Goal: Task Accomplishment & Management: Manage account settings

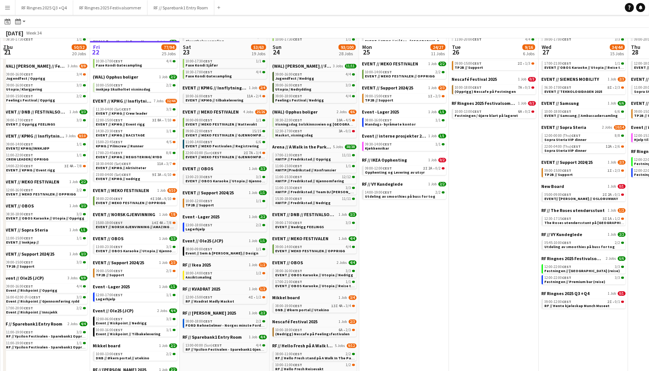
scroll to position [106, 0]
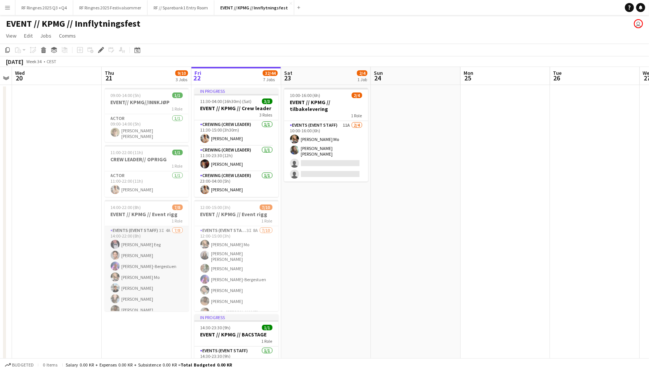
scroll to position [6, 0]
click at [147, 267] on app-card-role "Events (Event Staff) 3I 4A 7/8 14:00-22:00 (8h) Birk Eeg Ulrik Eeg Fredrikke Ty…" at bounding box center [147, 271] width 84 height 102
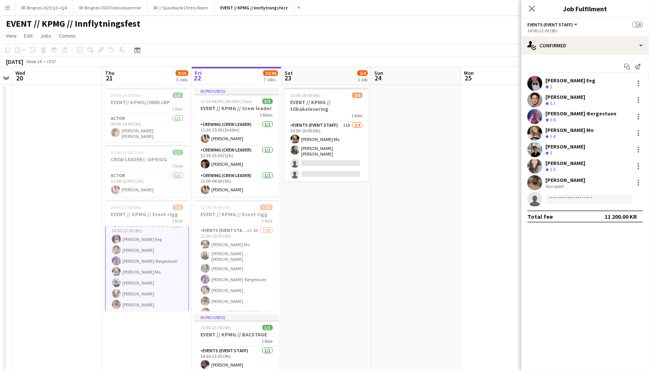
click at [541, 86] on app-user-avatar at bounding box center [535, 83] width 15 height 15
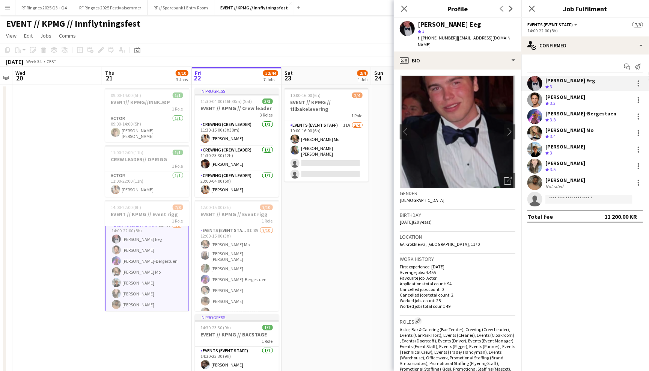
click at [535, 101] on app-user-avatar at bounding box center [535, 99] width 15 height 15
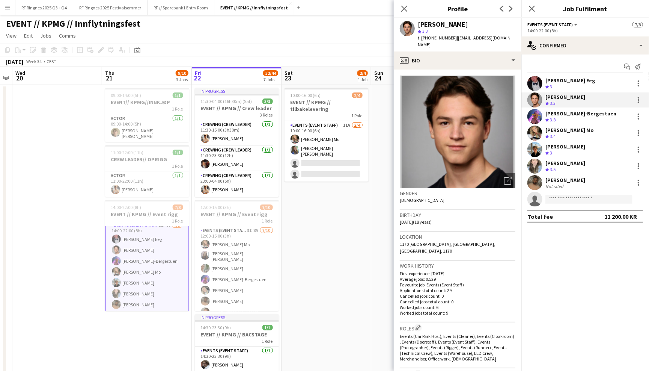
click at [532, 115] on app-user-avatar at bounding box center [535, 116] width 15 height 15
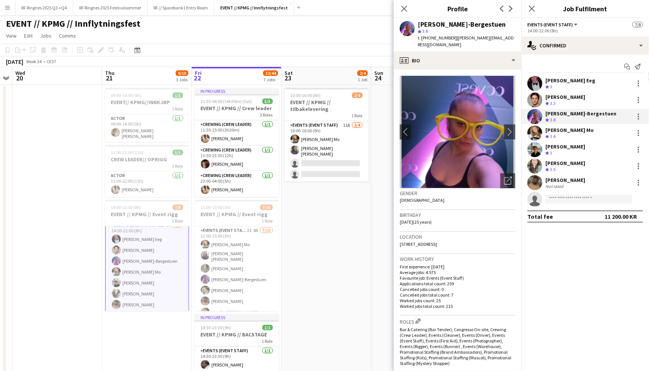
click at [530, 131] on app-user-avatar at bounding box center [535, 132] width 15 height 15
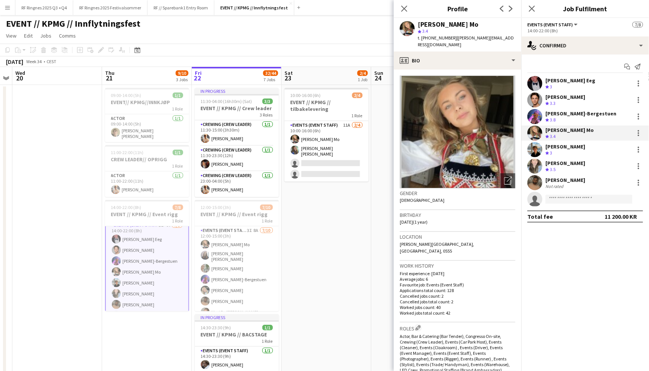
click at [532, 156] on app-user-avatar at bounding box center [535, 149] width 15 height 15
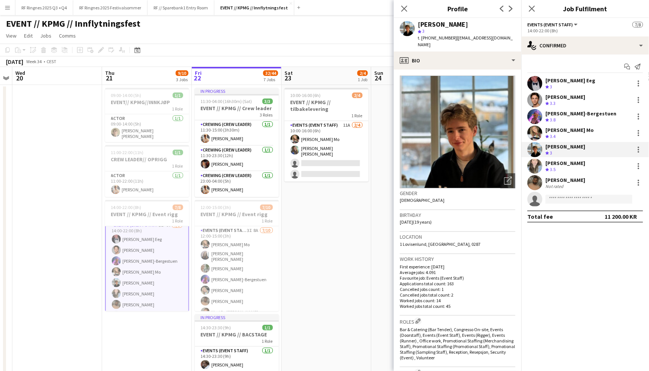
click at [536, 164] on app-user-avatar at bounding box center [535, 166] width 15 height 15
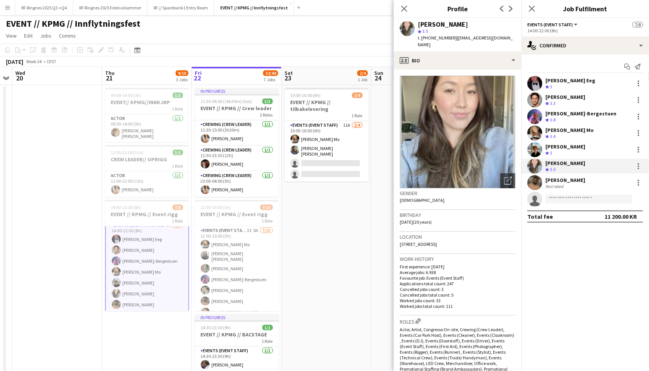
click at [536, 181] on app-user-avatar at bounding box center [535, 182] width 15 height 15
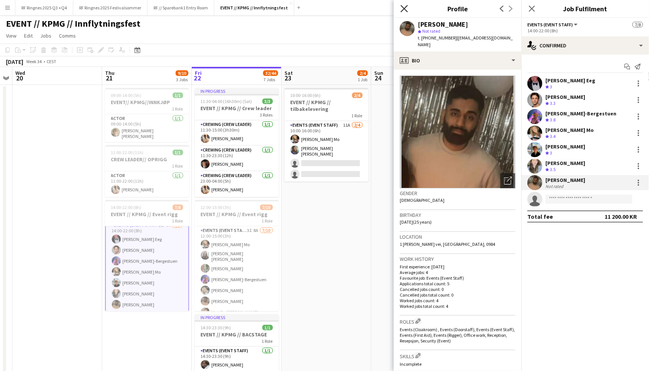
click at [405, 6] on icon "Close pop-in" at bounding box center [404, 8] width 7 height 7
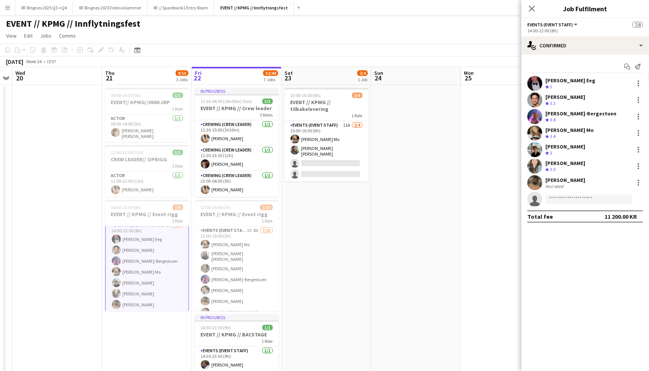
click at [399, 17] on div "EVENT // KPMG // Innflytningsfest user" at bounding box center [324, 22] width 649 height 14
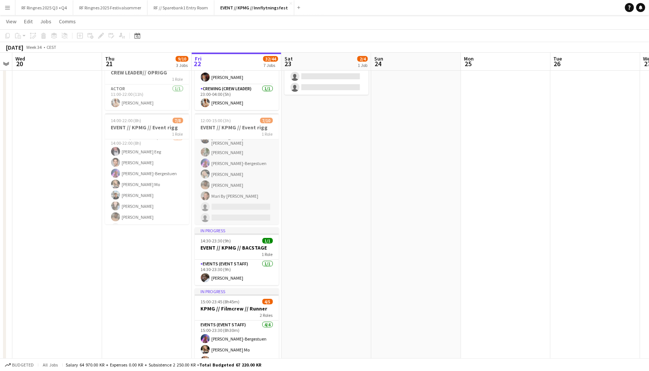
scroll to position [33, 0]
click at [251, 174] on app-card-role "Events (Event Staff) 3I 8A 7/10 12:00-15:00 (3h) Marte Jensen Mo Helene Sofie B…" at bounding box center [237, 170] width 84 height 126
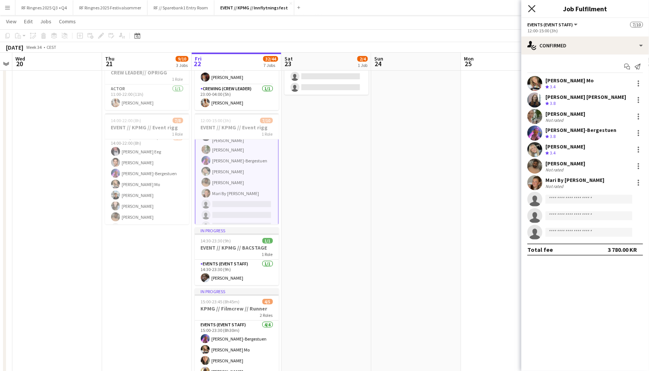
click at [532, 7] on icon "Close pop-in" at bounding box center [532, 8] width 7 height 7
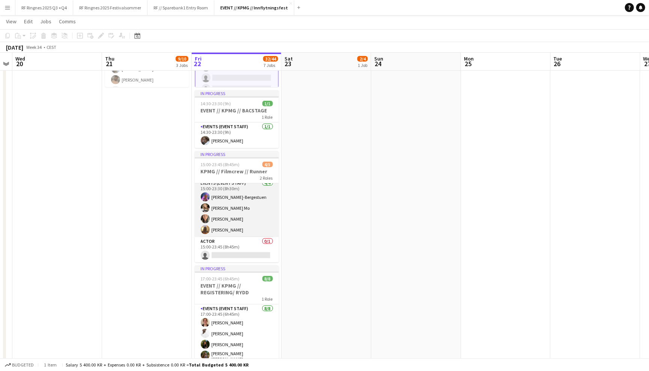
scroll to position [4, 0]
click at [219, 210] on app-card-role "Events (Event Staff) 4/4 15:00-23:30 (8h30m) Fredrikke Tynning-Bergestuen Marte…" at bounding box center [237, 208] width 84 height 58
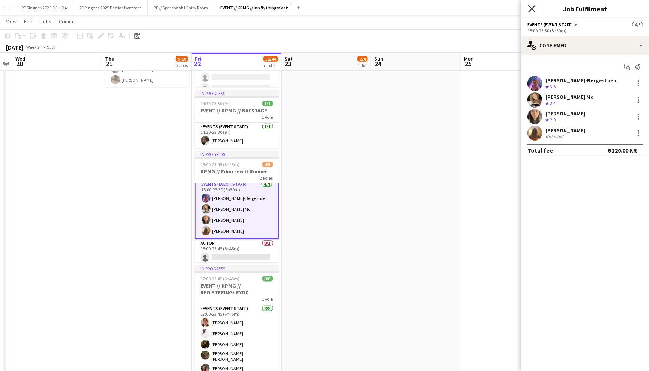
click at [530, 7] on icon "Close pop-in" at bounding box center [532, 8] width 7 height 7
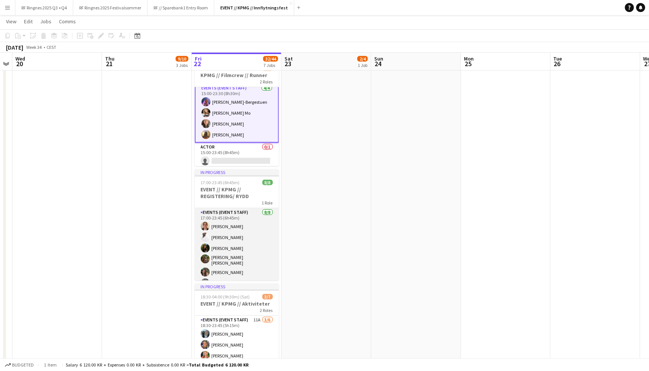
scroll to position [15, 0]
click at [259, 232] on app-card-role "Events (Event Staff) 8/8 17:00-23:45 (6h45m) Lotte Haugan Elias Stenvadet Glori…" at bounding box center [237, 245] width 84 height 104
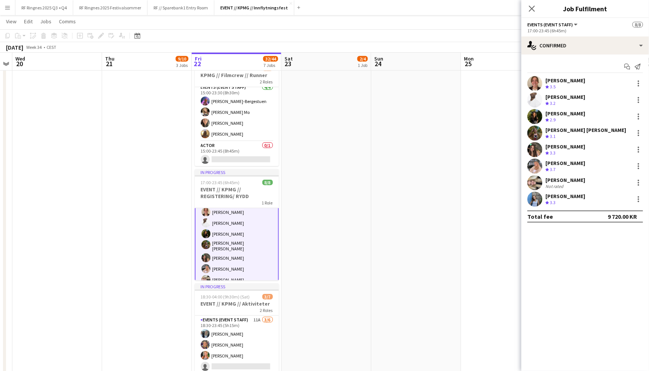
click at [537, 193] on app-user-avatar at bounding box center [535, 199] width 15 height 15
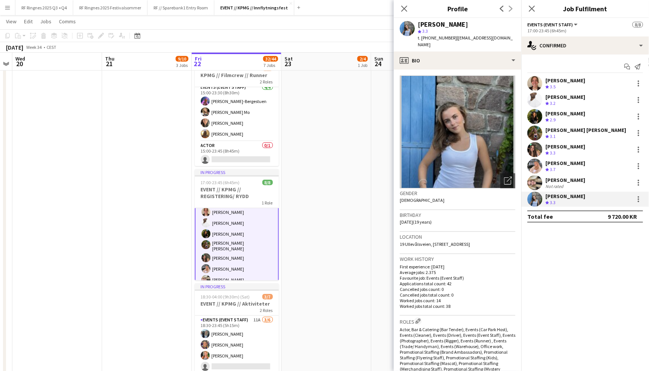
click at [536, 181] on app-user-avatar at bounding box center [535, 182] width 15 height 15
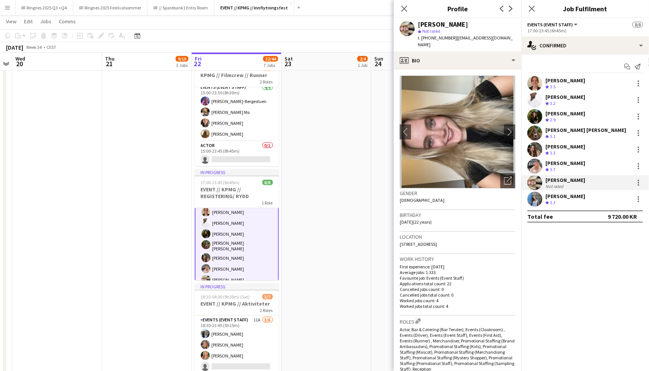
click at [536, 164] on app-user-avatar at bounding box center [535, 166] width 15 height 15
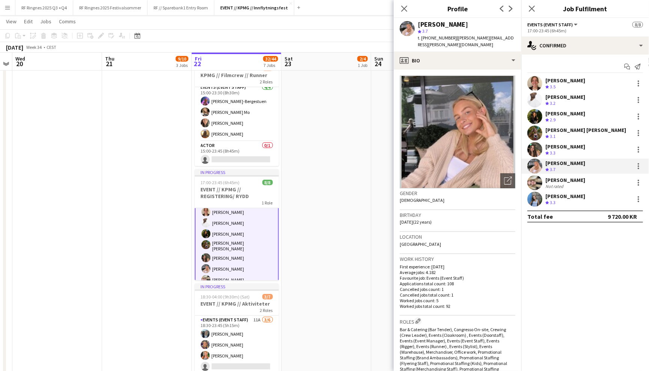
click at [537, 144] on app-user-avatar at bounding box center [535, 149] width 15 height 15
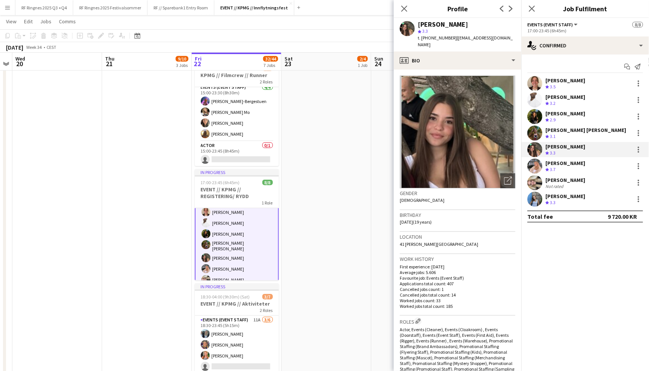
click at [535, 127] on app-user-avatar at bounding box center [535, 132] width 15 height 15
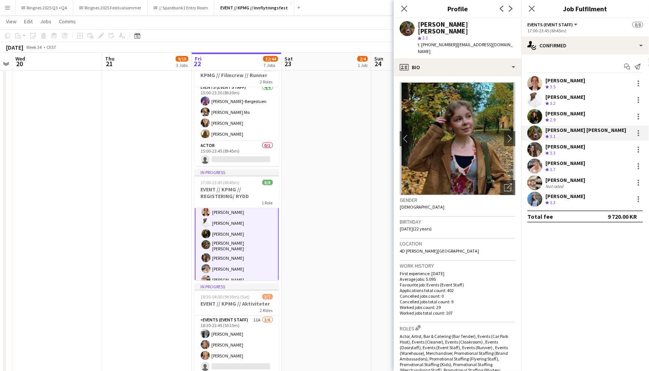
click at [534, 110] on app-user-avatar at bounding box center [535, 116] width 15 height 15
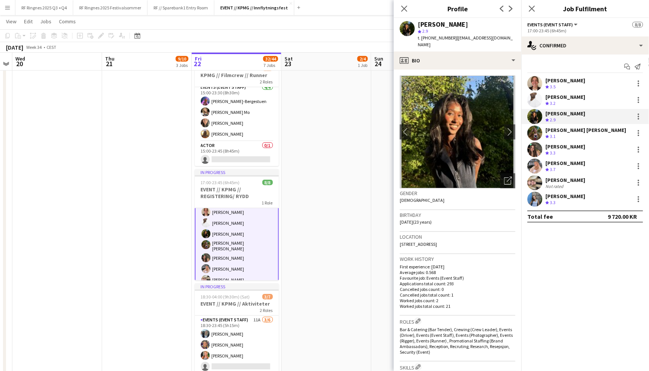
click at [534, 96] on app-user-avatar at bounding box center [535, 99] width 15 height 15
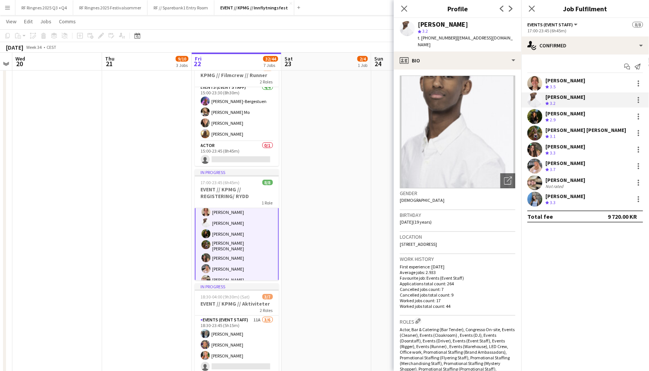
click at [534, 77] on app-user-avatar at bounding box center [535, 83] width 15 height 15
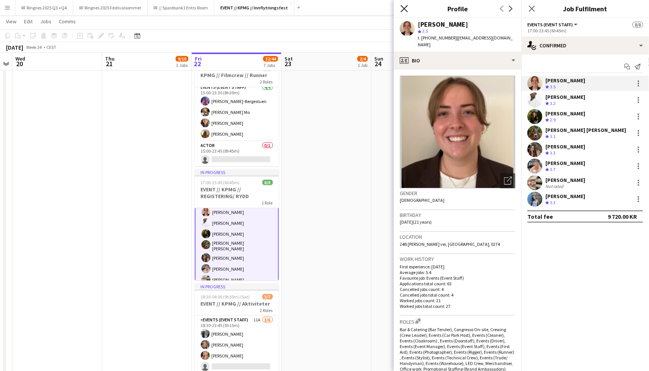
click at [406, 9] on icon "Close pop-in" at bounding box center [404, 8] width 7 height 7
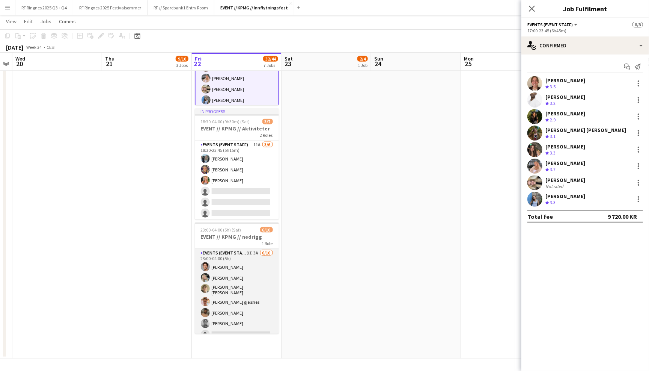
scroll to position [0, 0]
click at [249, 284] on app-card-role "Events (Event Staff) 9I 3A 6/10 23:00-04:00 (5h) Ulrik Eeg Oda Hansson Bastian …" at bounding box center [237, 312] width 84 height 126
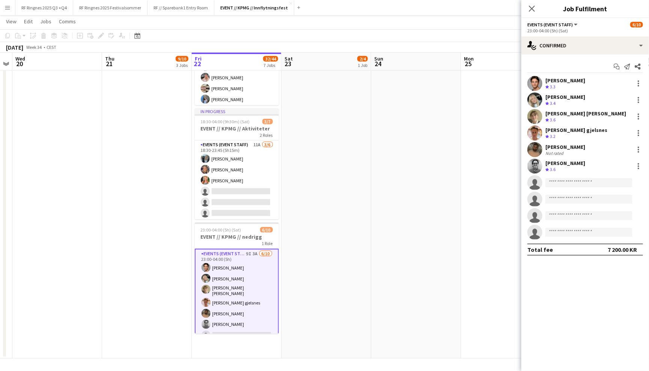
scroll to position [29, 0]
click at [538, 164] on app-user-avatar at bounding box center [535, 166] width 15 height 15
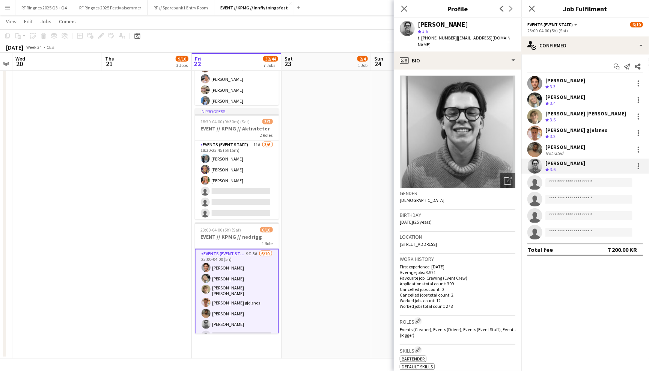
click at [536, 149] on app-user-avatar at bounding box center [535, 149] width 15 height 15
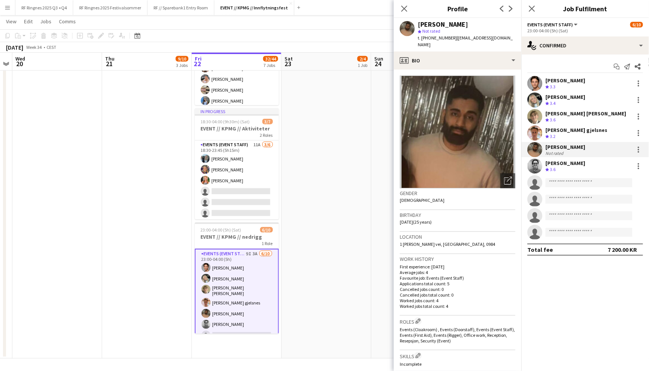
click at [536, 132] on app-user-avatar at bounding box center [535, 132] width 15 height 15
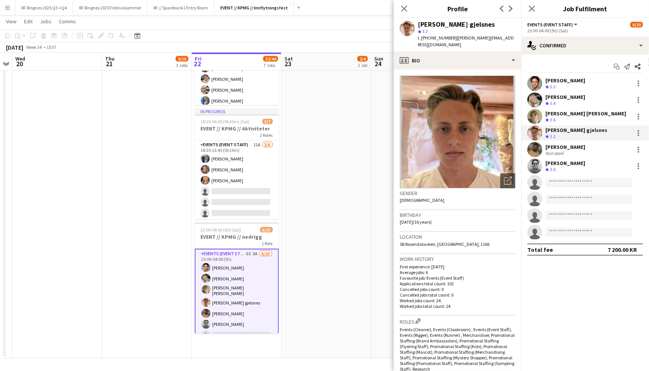
click at [534, 115] on app-user-avatar at bounding box center [535, 116] width 15 height 15
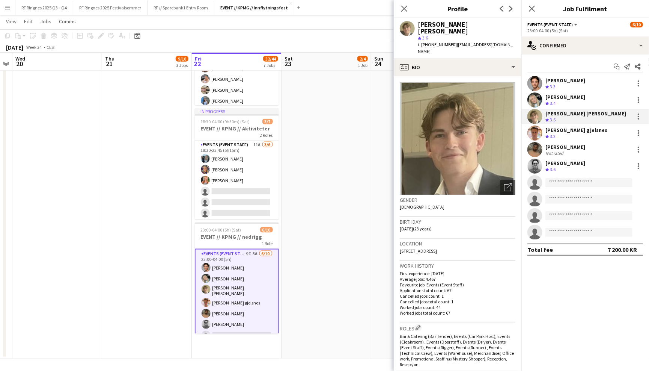
click at [533, 95] on app-user-avatar at bounding box center [535, 99] width 15 height 15
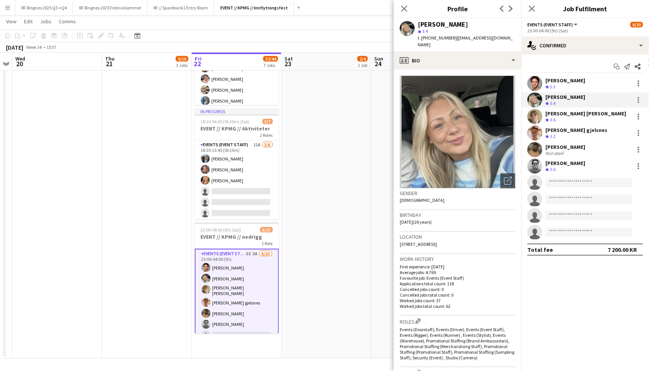
click at [533, 84] on app-user-avatar at bounding box center [535, 83] width 15 height 15
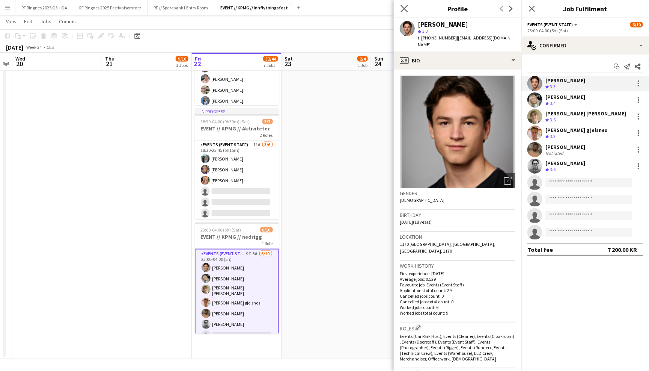
click at [400, 5] on app-icon "Close pop-in" at bounding box center [404, 8] width 11 height 11
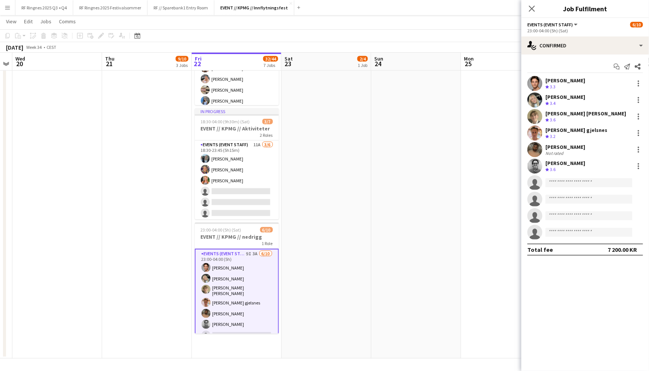
click at [403, 13] on app-navbar "Menu Boards Boards Boards All jobs Status Workforce Workforce My Workforce Recr…" at bounding box center [324, 7] width 649 height 15
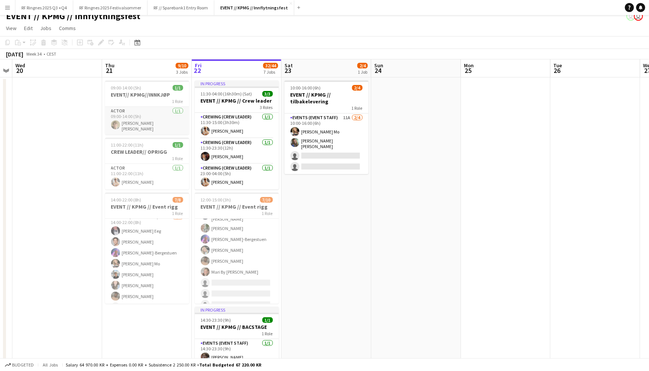
scroll to position [9, 0]
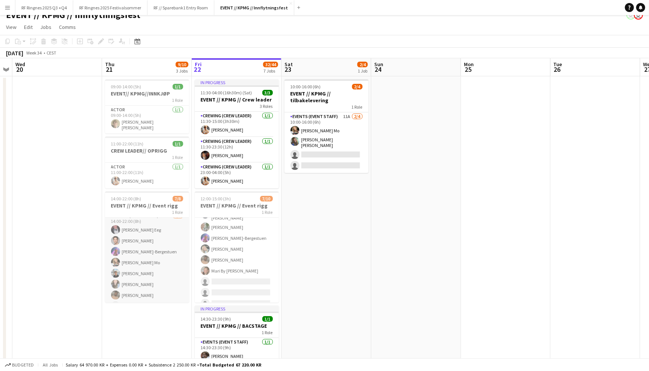
click at [150, 237] on app-card-role "Events (Event Staff) 3I 4A 7/8 14:00-22:00 (8h) Birk Eeg Ulrik Eeg Fredrikke Ty…" at bounding box center [147, 262] width 84 height 102
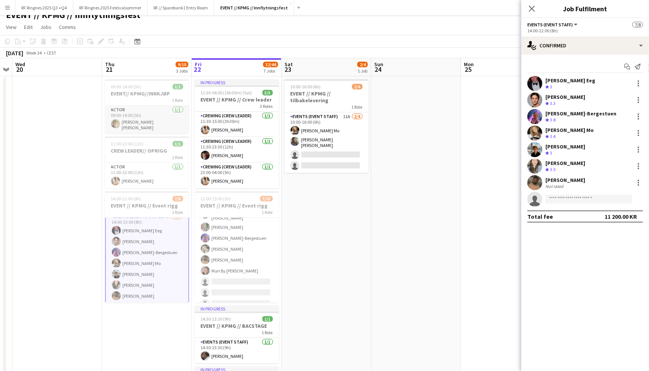
click at [131, 127] on app-card-role "Actor 1/1 09:00-14:00 (5h) Bastian Solem" at bounding box center [147, 120] width 84 height 28
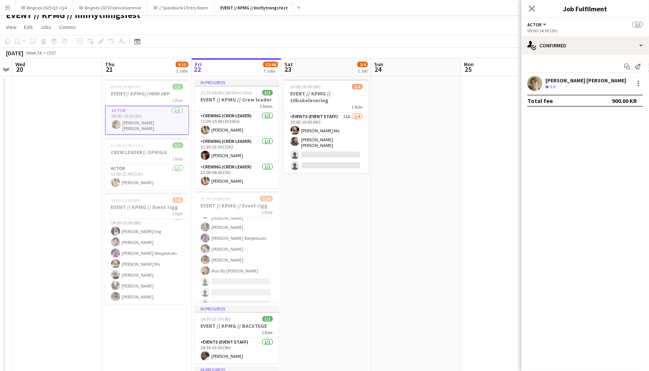
click at [535, 81] on app-user-avatar at bounding box center [535, 83] width 15 height 15
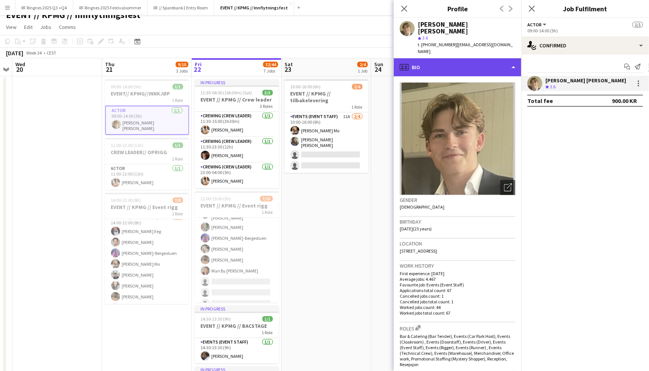
click at [490, 59] on div "profile Bio" at bounding box center [458, 67] width 128 height 18
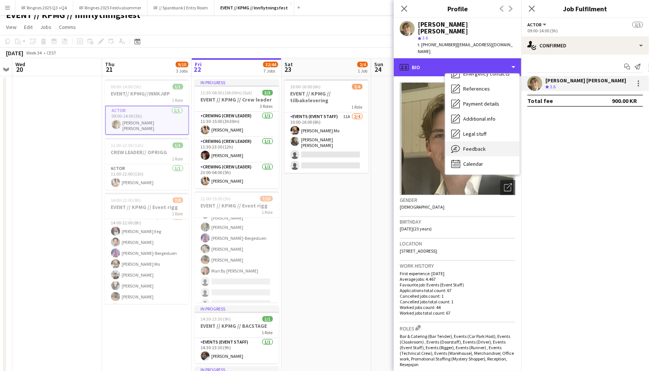
scroll to position [70, 0]
click at [485, 142] on div "Feedback Feedback" at bounding box center [483, 149] width 74 height 15
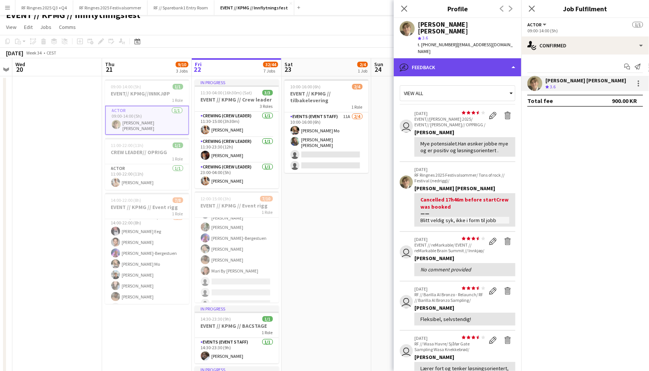
click at [445, 58] on div "bubble-pencil Feedback" at bounding box center [458, 67] width 128 height 18
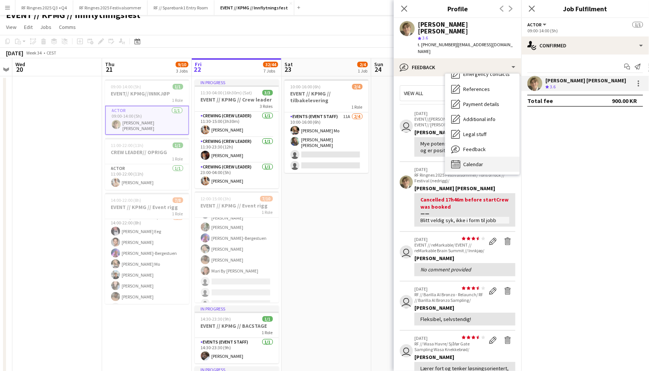
click at [468, 157] on div "Calendar Calendar" at bounding box center [483, 164] width 74 height 15
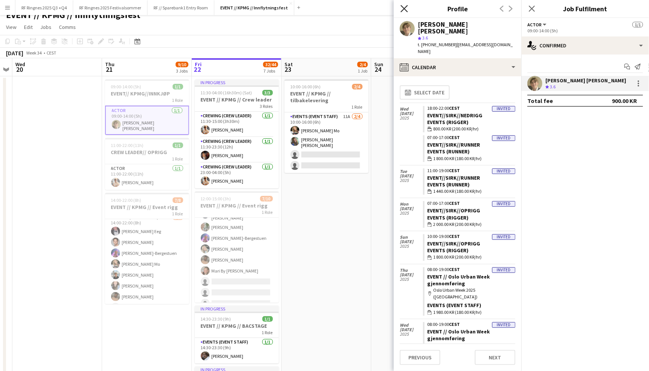
click at [405, 6] on icon "Close pop-in" at bounding box center [404, 8] width 7 height 7
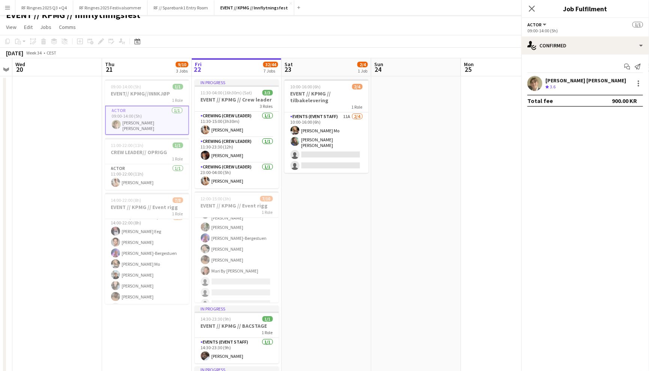
click at [394, 17] on div "EVENT // KPMG // Innflytningsfest user user" at bounding box center [324, 13] width 649 height 14
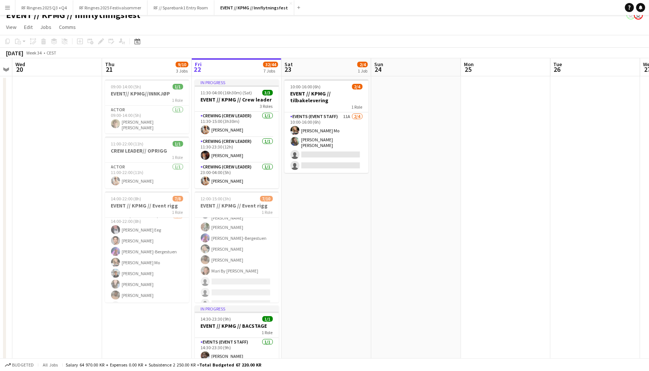
click at [9, 11] on button "Menu" at bounding box center [7, 7] width 15 height 15
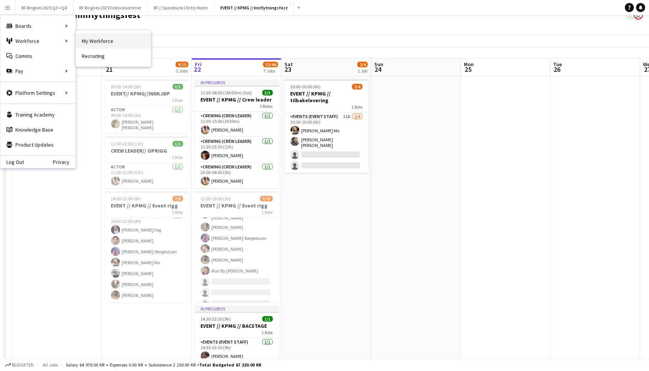
click at [87, 42] on link "My Workforce" at bounding box center [113, 40] width 75 height 15
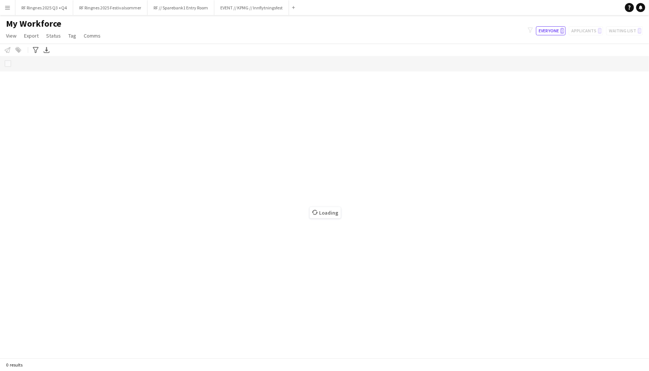
click at [11, 9] on button "Menu" at bounding box center [7, 7] width 15 height 15
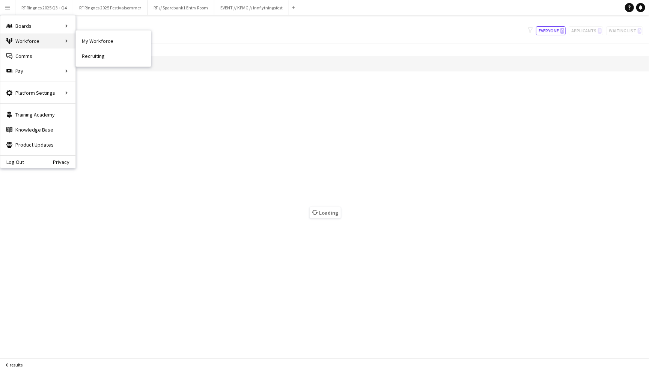
click at [74, 44] on div "Workforce Workforce" at bounding box center [37, 40] width 75 height 15
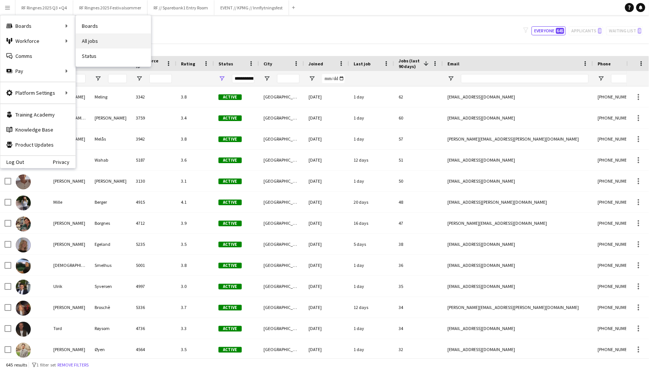
click at [89, 38] on link "All jobs" at bounding box center [113, 40] width 75 height 15
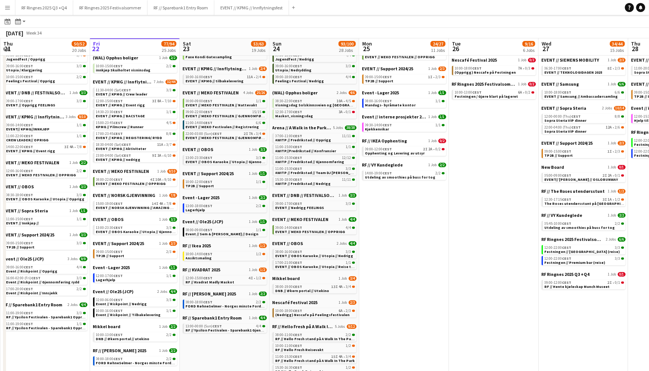
scroll to position [117, 0]
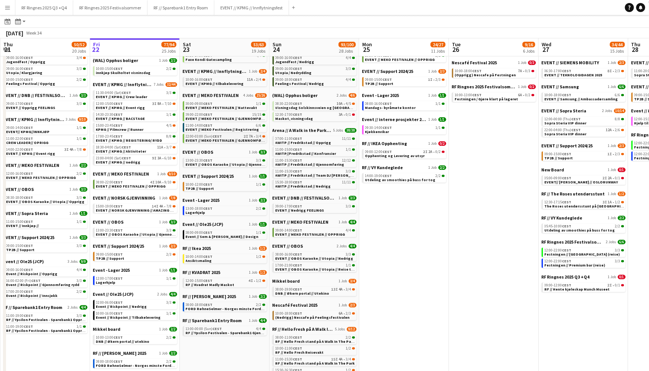
click at [212, 134] on span "22:00-03:00 (Sun) CEST" at bounding box center [204, 136] width 36 height 4
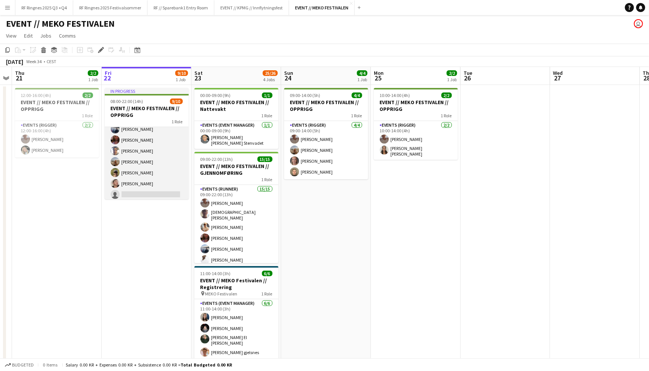
scroll to position [51, 0]
click at [151, 166] on app-card-role "Events (Rigger) 4I 10A 9/10 08:00-22:00 (14h) Charlie Thomassen Christian Tohje…" at bounding box center [147, 139] width 84 height 126
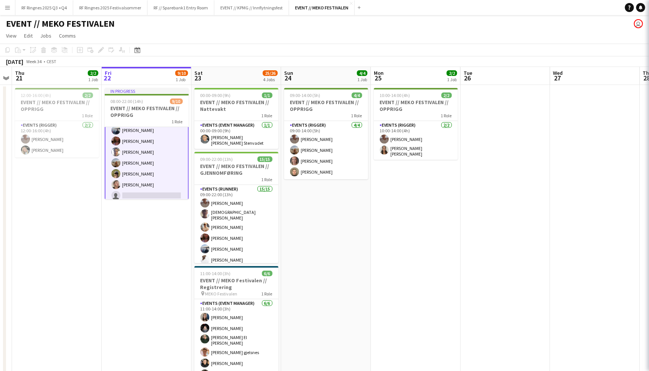
scroll to position [0, 257]
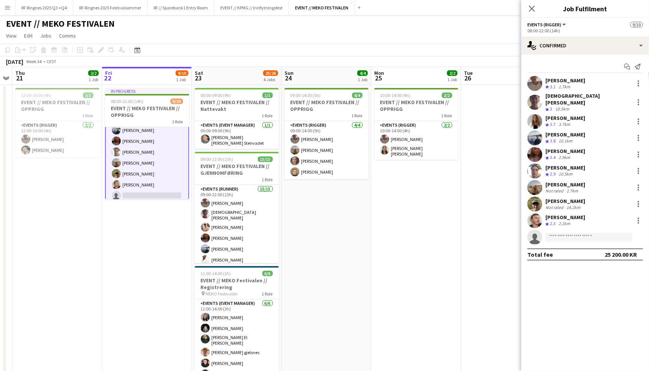
click at [542, 196] on app-user-avatar at bounding box center [535, 203] width 15 height 15
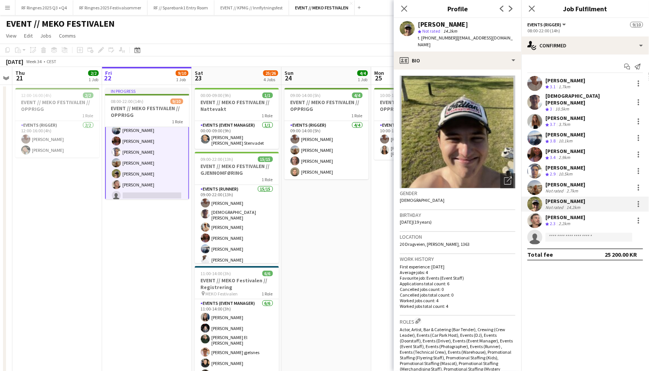
click at [537, 183] on app-user-avatar at bounding box center [535, 187] width 15 height 15
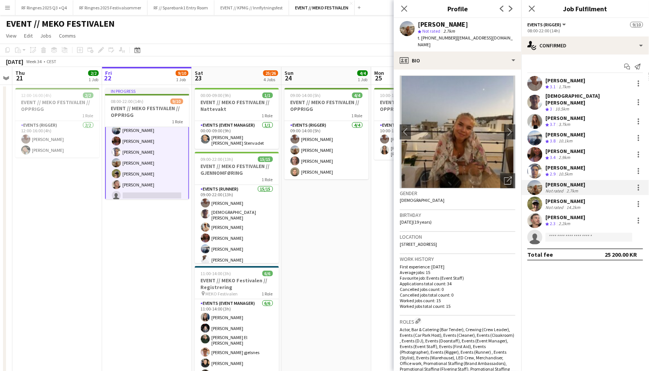
click at [534, 163] on app-user-avatar at bounding box center [535, 170] width 15 height 15
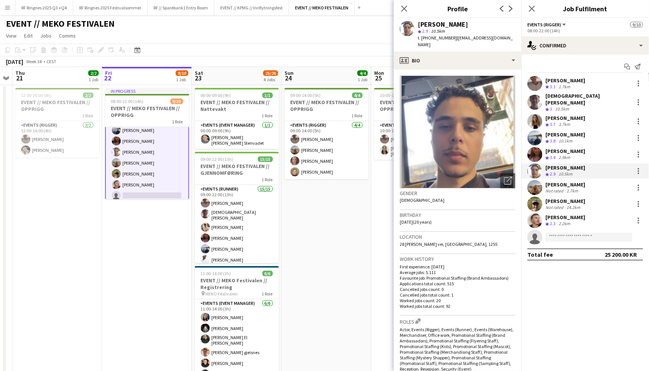
click at [534, 148] on app-user-avatar at bounding box center [535, 154] width 15 height 15
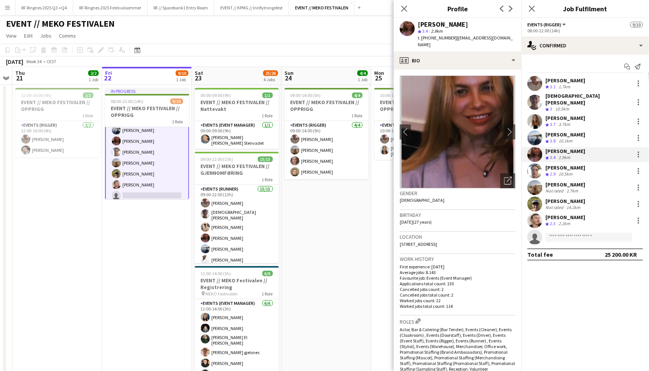
click at [532, 132] on app-user-avatar at bounding box center [535, 137] width 15 height 15
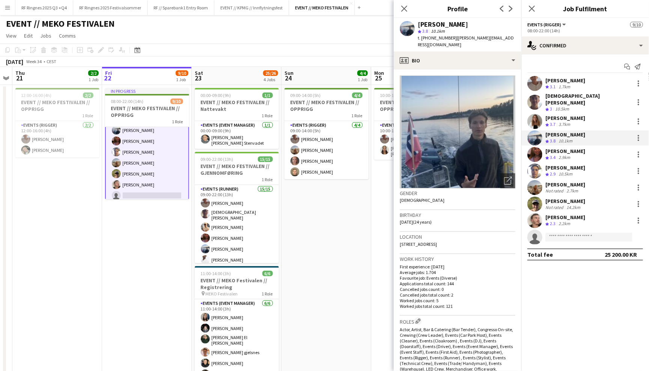
click at [532, 114] on app-user-avatar at bounding box center [535, 121] width 15 height 15
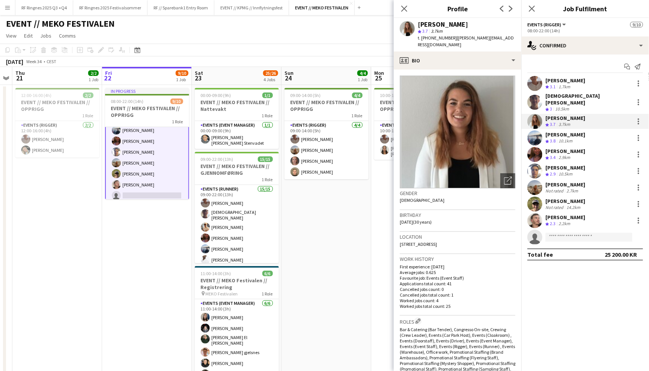
click at [531, 131] on app-user-avatar at bounding box center [535, 137] width 15 height 15
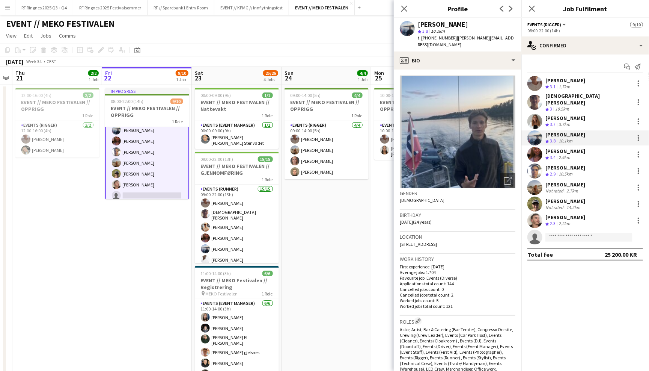
click at [533, 118] on app-user-avatar at bounding box center [535, 121] width 15 height 15
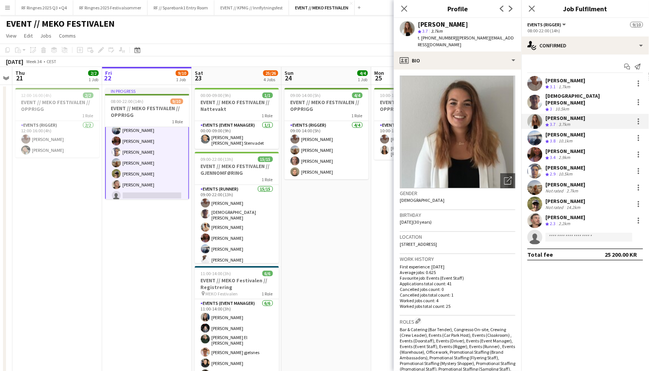
click at [533, 97] on app-user-avatar at bounding box center [535, 102] width 15 height 15
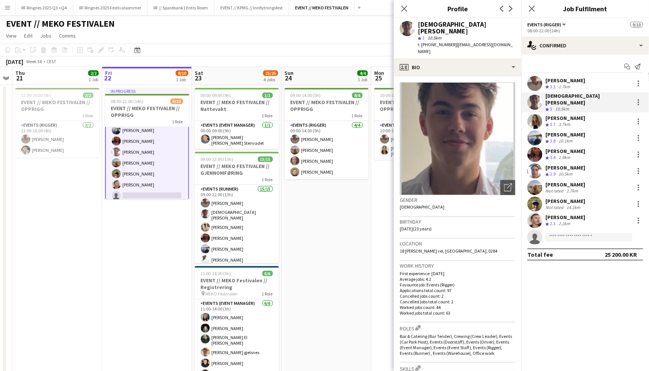
click at [533, 77] on app-user-avatar at bounding box center [535, 83] width 15 height 15
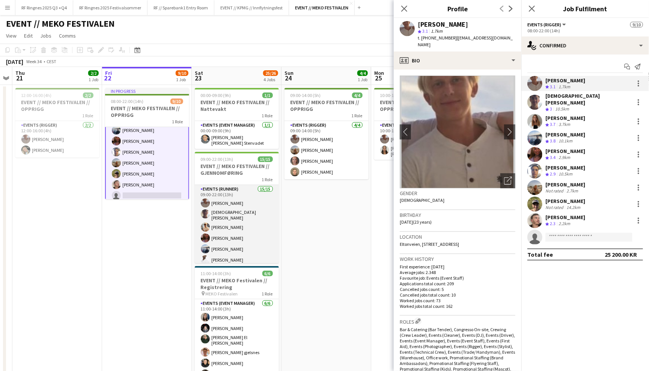
scroll to position [0, 257]
click at [230, 207] on app-card-role "Events (Runner) 15/15 09:00-22:00 (13h) Charlie Thomassen Christian Tohje Alban…" at bounding box center [237, 277] width 84 height 185
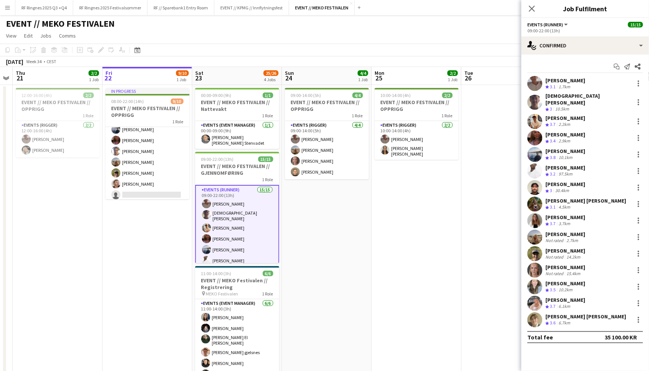
click at [534, 331] on div "Total fee 35 100.00 KR" at bounding box center [586, 337] width 116 height 12
click at [534, 320] on app-user-avatar at bounding box center [535, 319] width 15 height 15
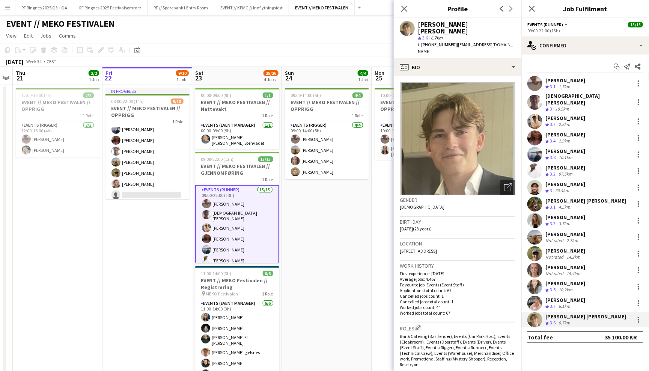
click at [533, 305] on div "Charlie Thomassen Crew rating 3.1 1.7km Christian Tohje Crew rating 3 10.5km Al…" at bounding box center [586, 201] width 128 height 251
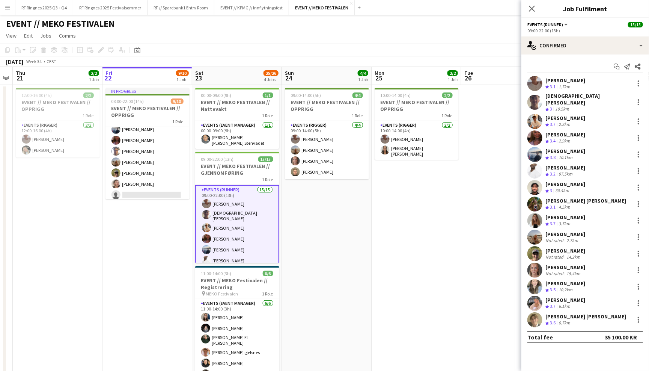
click at [534, 296] on app-user-avatar at bounding box center [535, 303] width 15 height 15
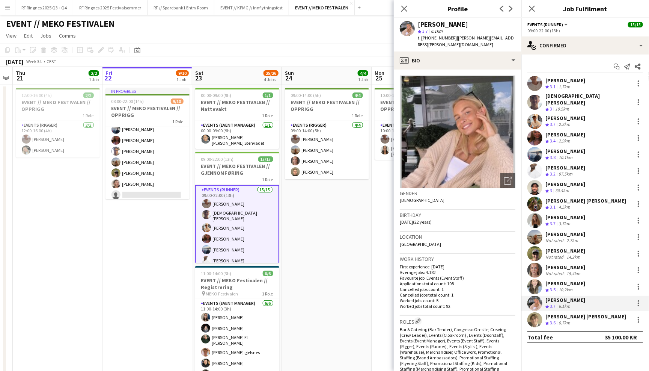
click at [532, 272] on div "Charlie Thomassen Crew rating 3.1 1.7km Christian Tohje Crew rating 3 10.5km Al…" at bounding box center [586, 201] width 128 height 251
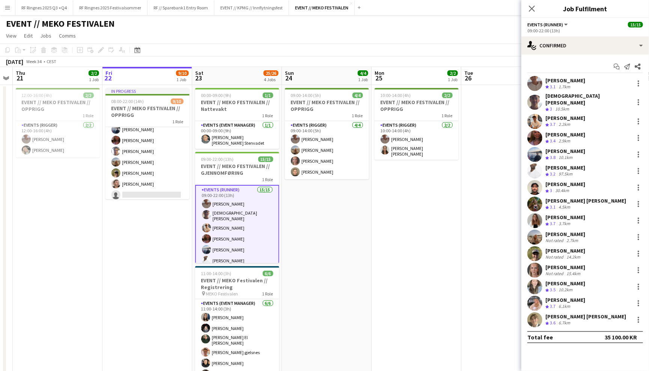
click at [533, 264] on app-user-avatar at bounding box center [535, 270] width 15 height 15
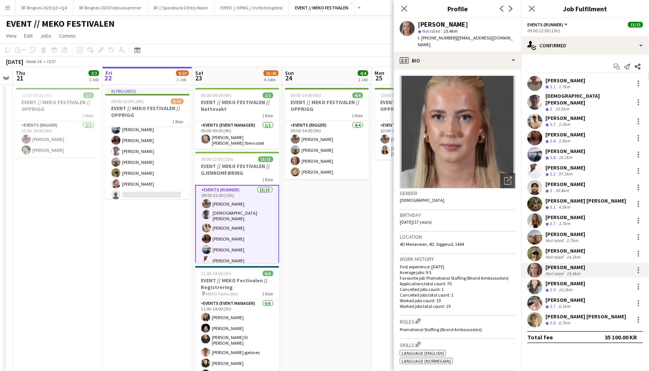
click at [535, 95] on app-user-avatar at bounding box center [535, 102] width 15 height 15
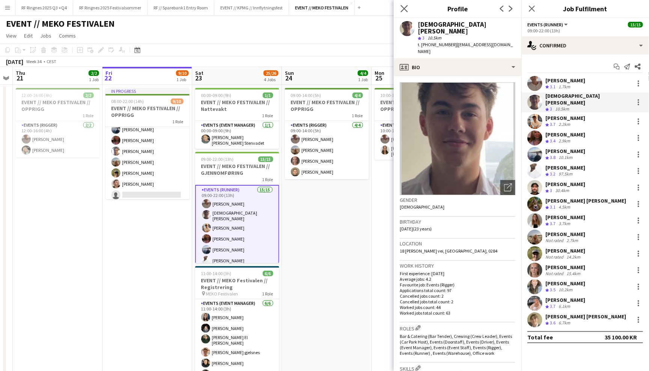
click at [405, 12] on app-icon "Close pop-in" at bounding box center [404, 8] width 11 height 11
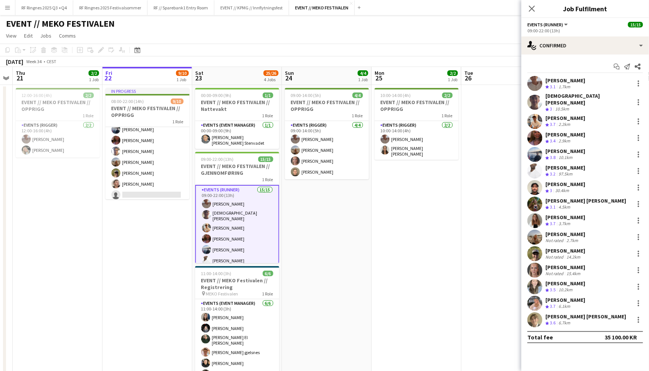
click at [394, 26] on div "EVENT // MEKO FESTIVALEN user" at bounding box center [324, 22] width 649 height 14
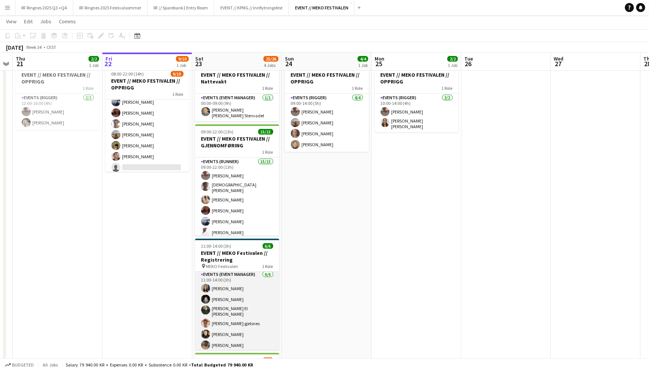
scroll to position [1, 0]
click at [254, 307] on app-card-role "Events (Event Manager) 6/6 11:00-14:00 (3h) Saga Poulsen Honya Khalid Nawal El …" at bounding box center [237, 311] width 84 height 82
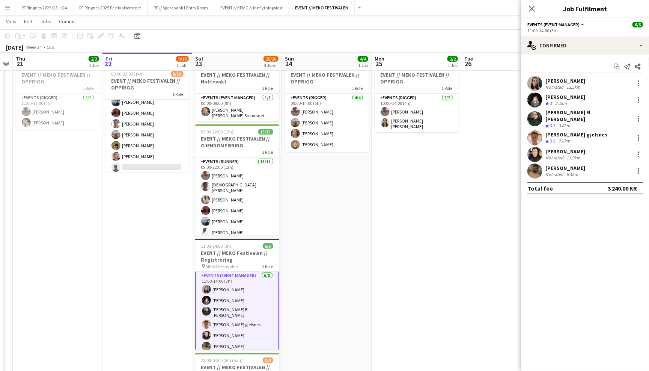
click at [535, 165] on app-user-avatar at bounding box center [535, 170] width 15 height 15
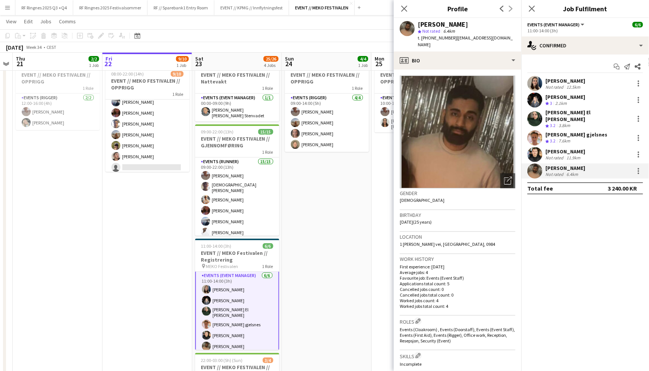
click at [535, 152] on app-user-avatar at bounding box center [535, 154] width 15 height 15
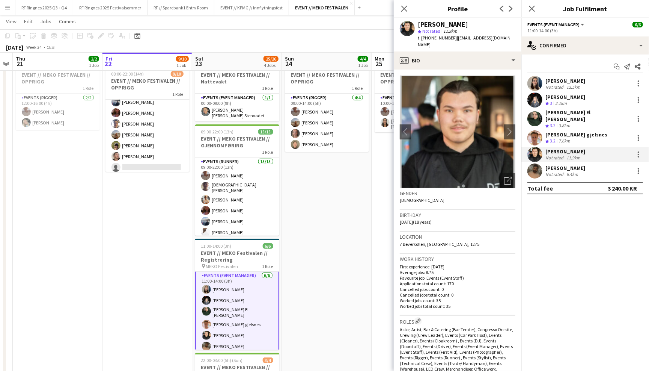
click at [535, 132] on app-user-avatar at bounding box center [535, 137] width 15 height 15
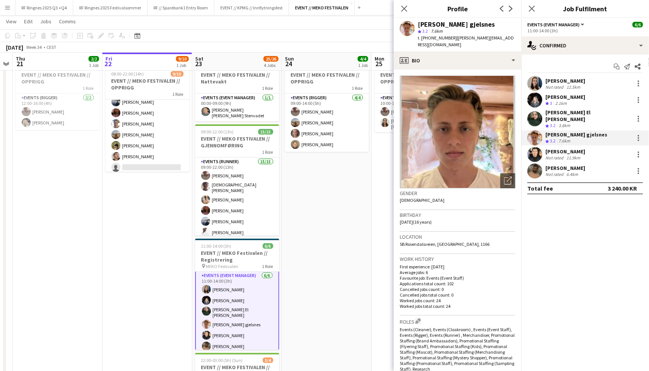
click at [535, 111] on app-user-avatar at bounding box center [535, 118] width 15 height 15
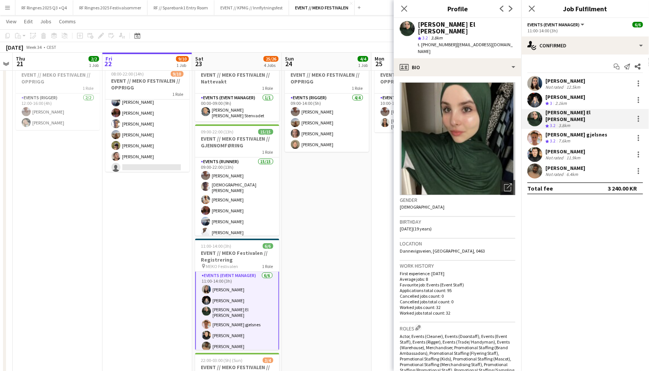
click at [534, 93] on app-user-avatar at bounding box center [535, 99] width 15 height 15
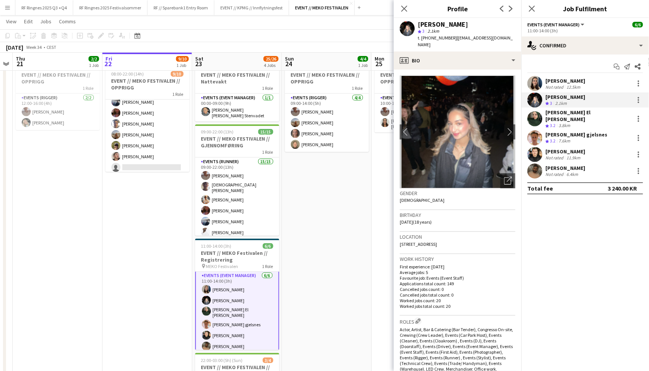
click at [534, 74] on div "Start chat Send notification Share Saga Poulsen Not rated 12.5km Honya Khalid C…" at bounding box center [586, 127] width 128 height 146
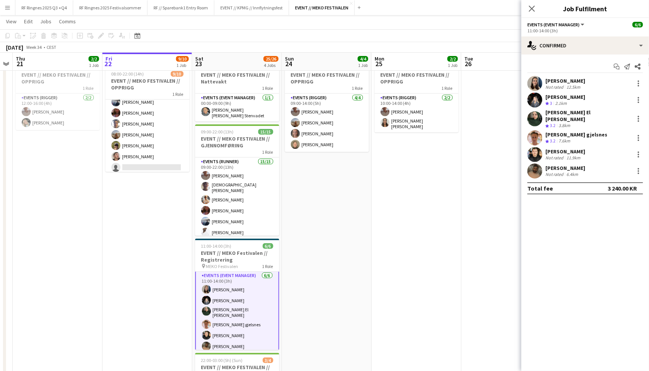
click at [535, 80] on app-user-avatar at bounding box center [535, 83] width 15 height 15
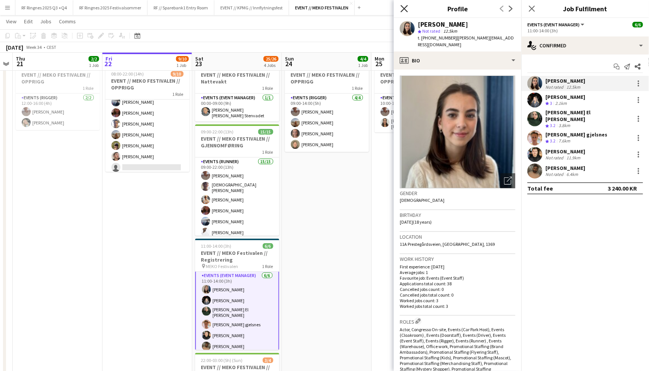
click at [403, 8] on icon at bounding box center [404, 8] width 7 height 7
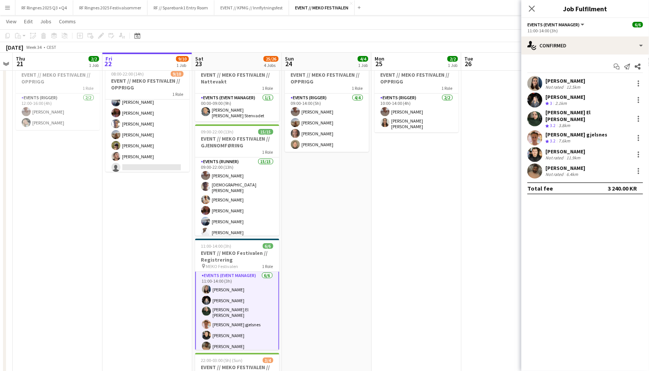
click at [388, 23] on app-page-menu "View Day view expanded Day view collapsed Month view Date picker Jump to [DATE]…" at bounding box center [324, 22] width 649 height 14
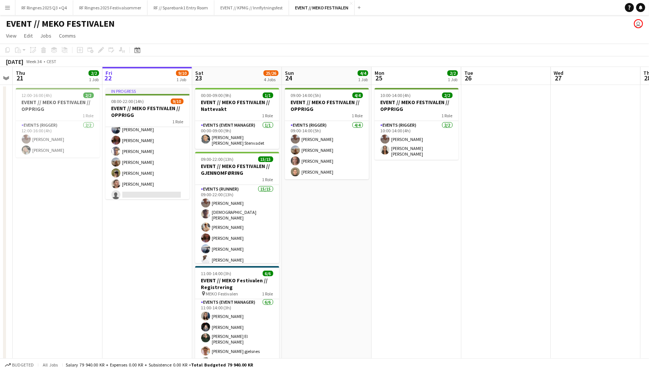
scroll to position [0, 0]
click at [352, 3] on app-icon "Close" at bounding box center [351, 3] width 3 height 3
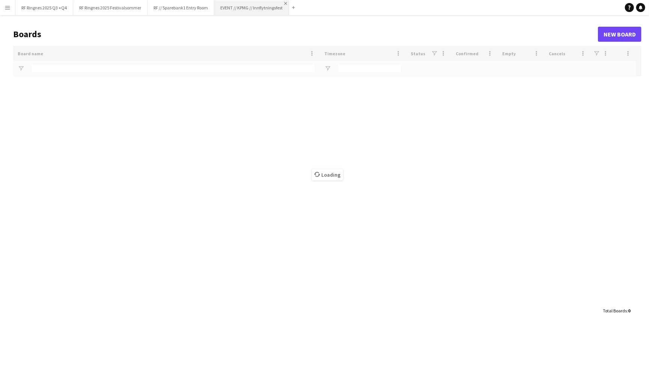
type input "*******"
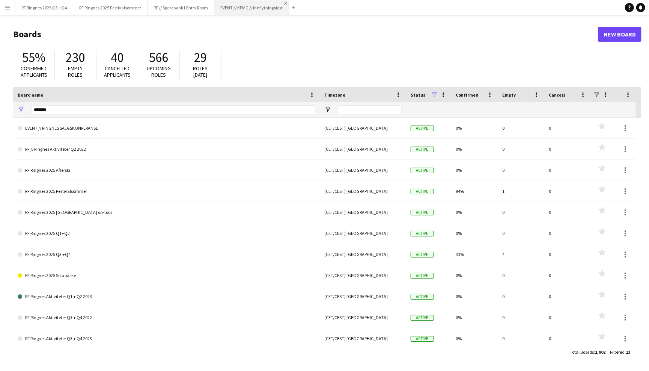
click at [286, 2] on app-icon "Close" at bounding box center [285, 3] width 3 height 3
click at [10, 6] on app-icon "Menu" at bounding box center [8, 8] width 6 height 6
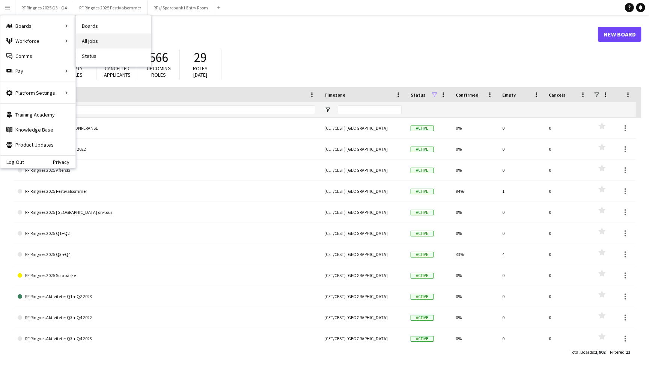
click at [99, 38] on link "All jobs" at bounding box center [113, 40] width 75 height 15
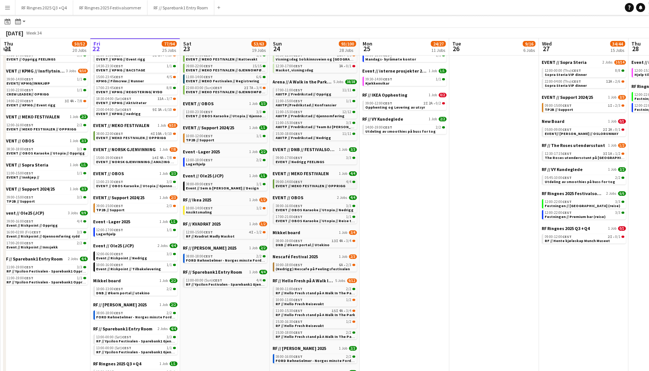
scroll to position [168, 0]
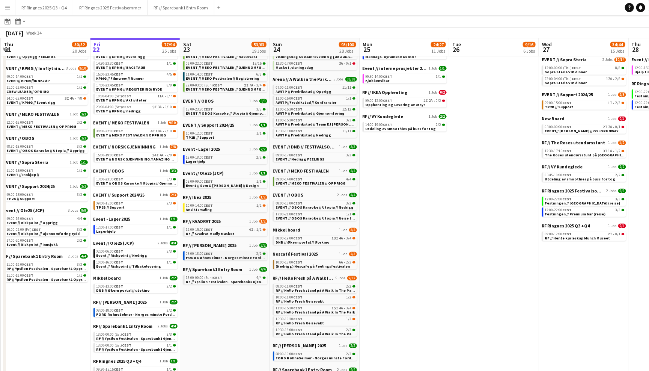
click at [237, 252] on div "08:00-18:00 CEST 2/2" at bounding box center [226, 254] width 80 height 4
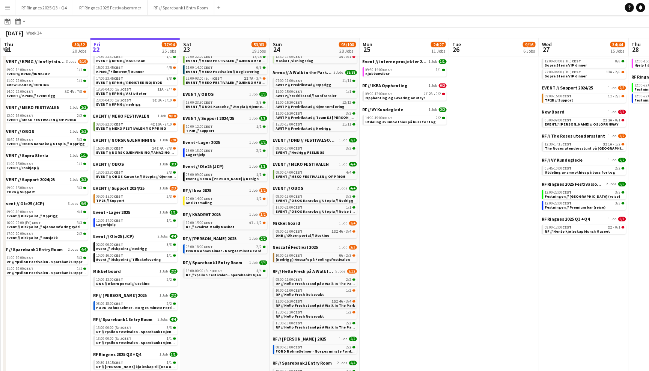
click at [306, 303] on span "RF // Hello Fresh stand på A Walk In The Park" at bounding box center [316, 305] width 80 height 5
click at [550, 166] on span "05:45-10:00 CEST" at bounding box center [558, 168] width 27 height 4
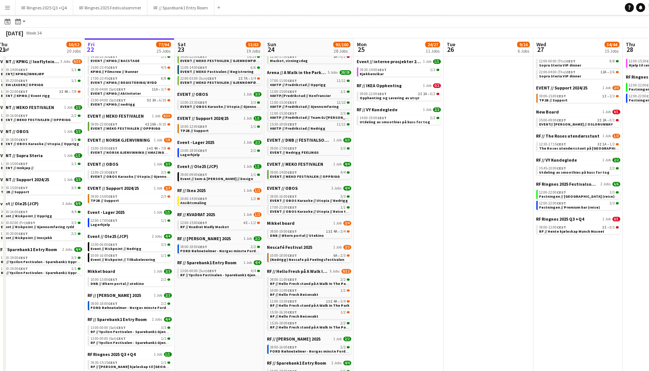
scroll to position [0, 185]
click at [562, 229] on span "RF // Hente kjøleskap Munch Museet" at bounding box center [571, 231] width 65 height 5
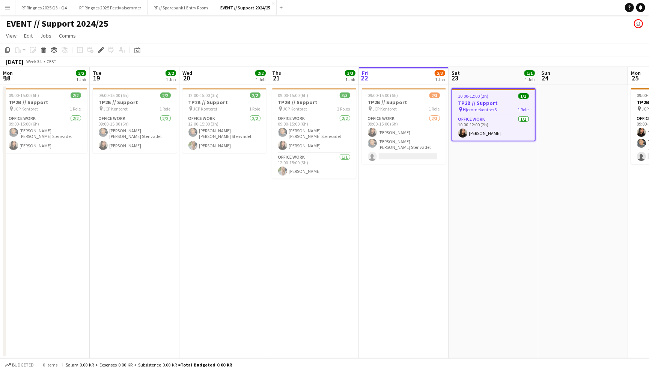
scroll to position [0, 257]
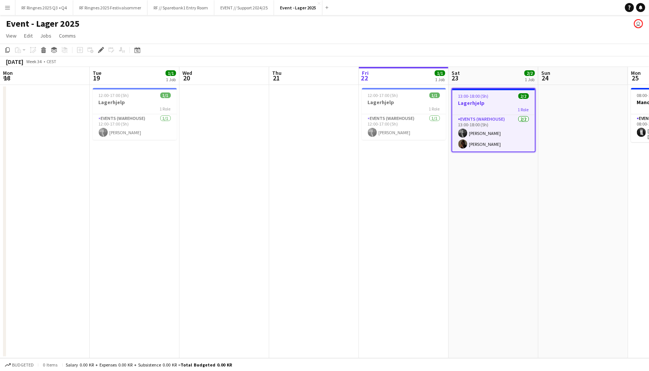
scroll to position [0, 257]
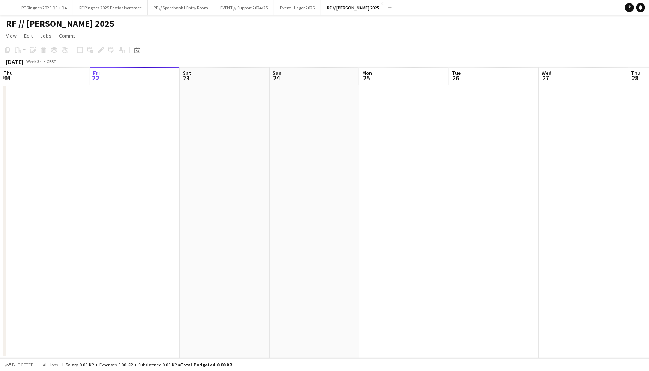
scroll to position [0, 257]
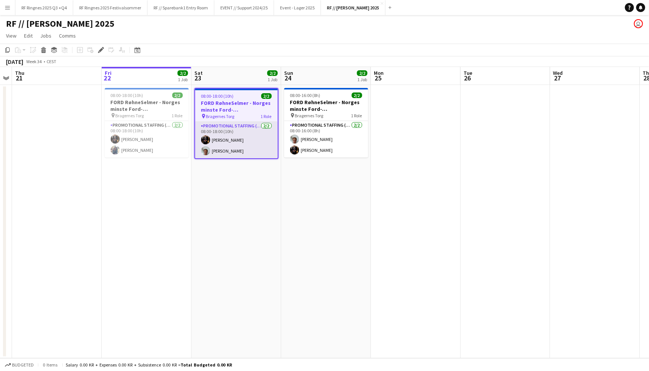
click at [252, 142] on app-card-role "Promotional Staffing (Brand Ambassadors) [DATE] 08:00-18:00 (10h) [PERSON_NAME]…" at bounding box center [236, 140] width 83 height 36
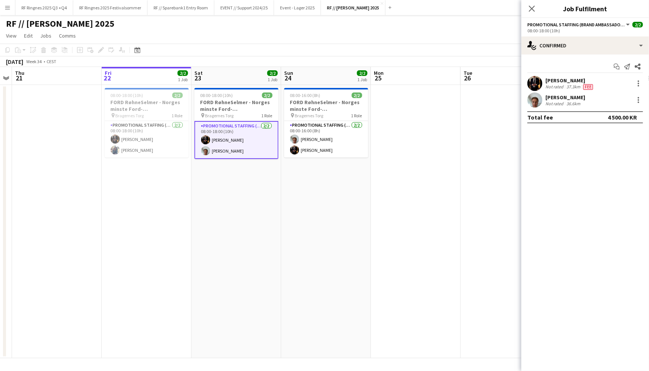
click at [534, 98] on app-user-avatar at bounding box center [535, 99] width 15 height 15
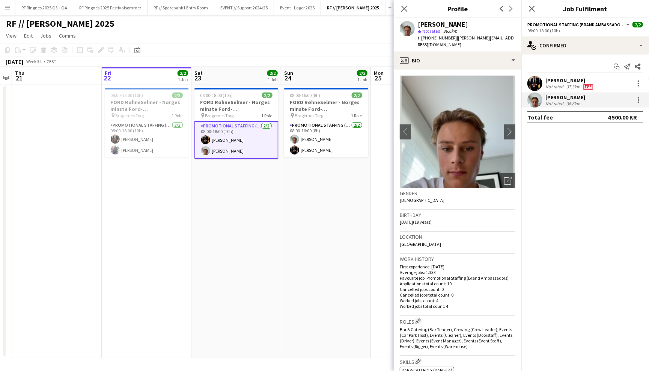
click at [532, 78] on app-user-avatar at bounding box center [535, 83] width 15 height 15
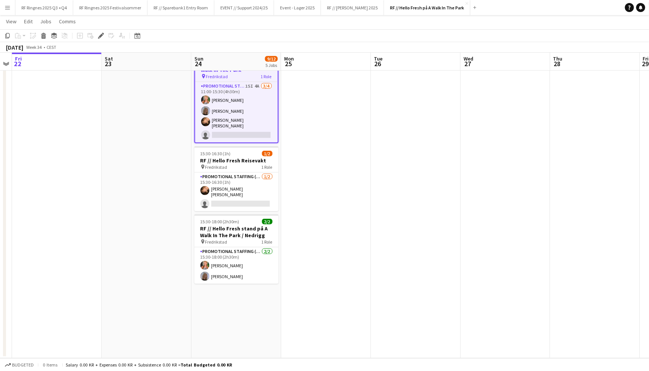
scroll to position [179, 0]
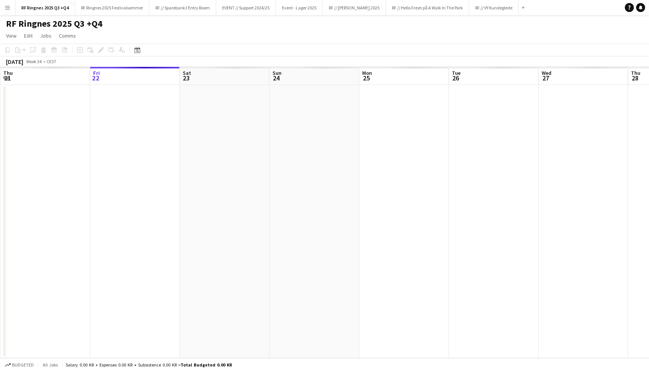
scroll to position [0, 257]
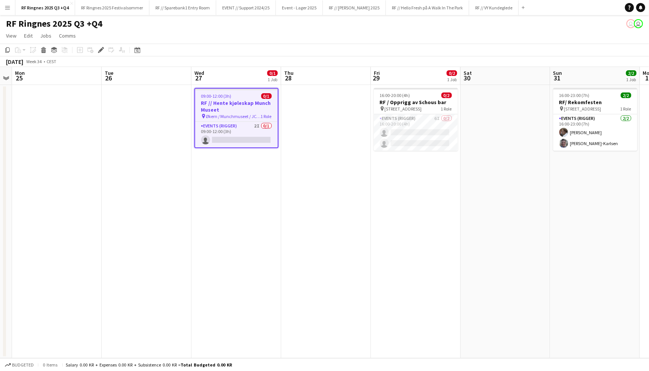
click at [482, 129] on app-date-cell at bounding box center [506, 221] width 90 height 273
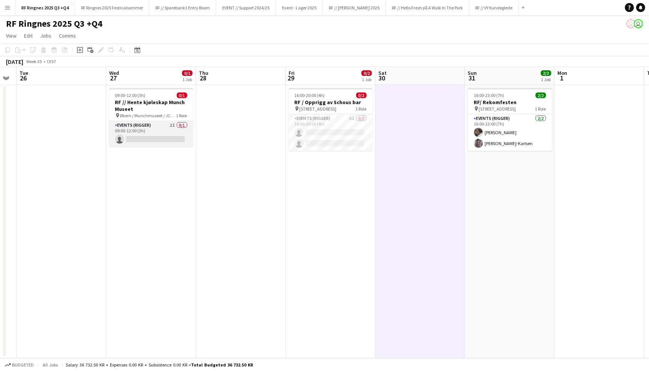
scroll to position [0, 342]
click at [140, 129] on app-card-role "Events (Rigger) 2I 0/1 09:00-12:00 (3h) single-neutral-actions" at bounding box center [152, 134] width 84 height 26
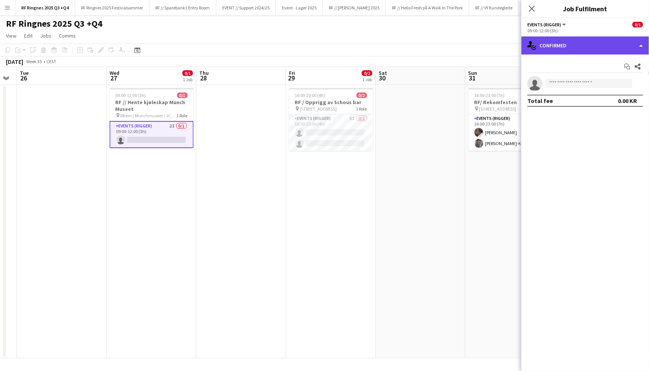
click at [532, 44] on icon "single-neutral-actions-check-2" at bounding box center [532, 45] width 9 height 9
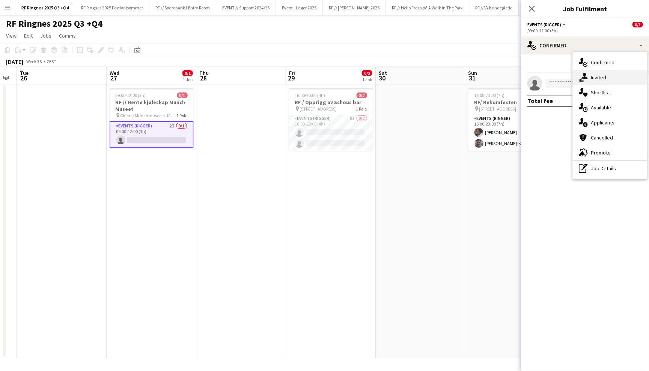
click at [589, 77] on div "single-neutral-actions-share-1 Invited" at bounding box center [610, 77] width 74 height 15
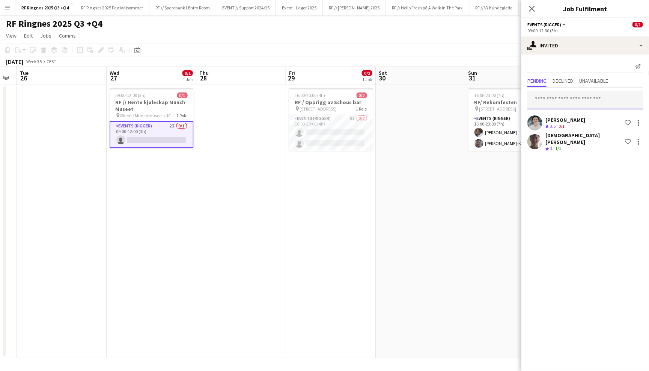
click at [578, 103] on input "text" at bounding box center [586, 100] width 116 height 19
click at [446, 34] on app-page-menu "View Day view expanded Day view collapsed Month view Date picker Jump to [DATE]…" at bounding box center [324, 36] width 649 height 14
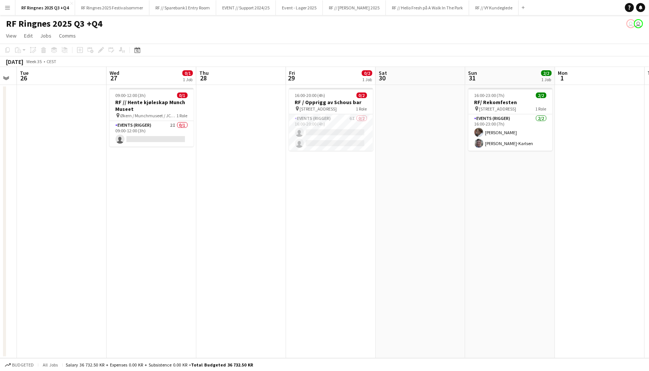
click at [510, 33] on app-page-menu "View Day view expanded Day view collapsed Month view Date picker Jump to [DATE]…" at bounding box center [324, 36] width 649 height 14
